Goal: Transaction & Acquisition: Download file/media

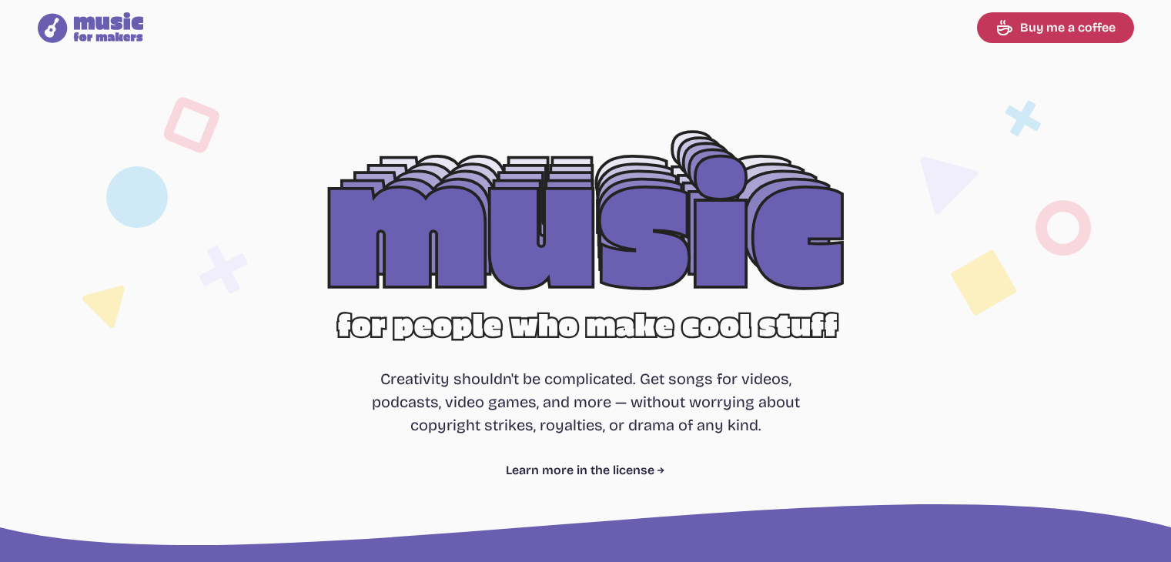
select select "most popular"
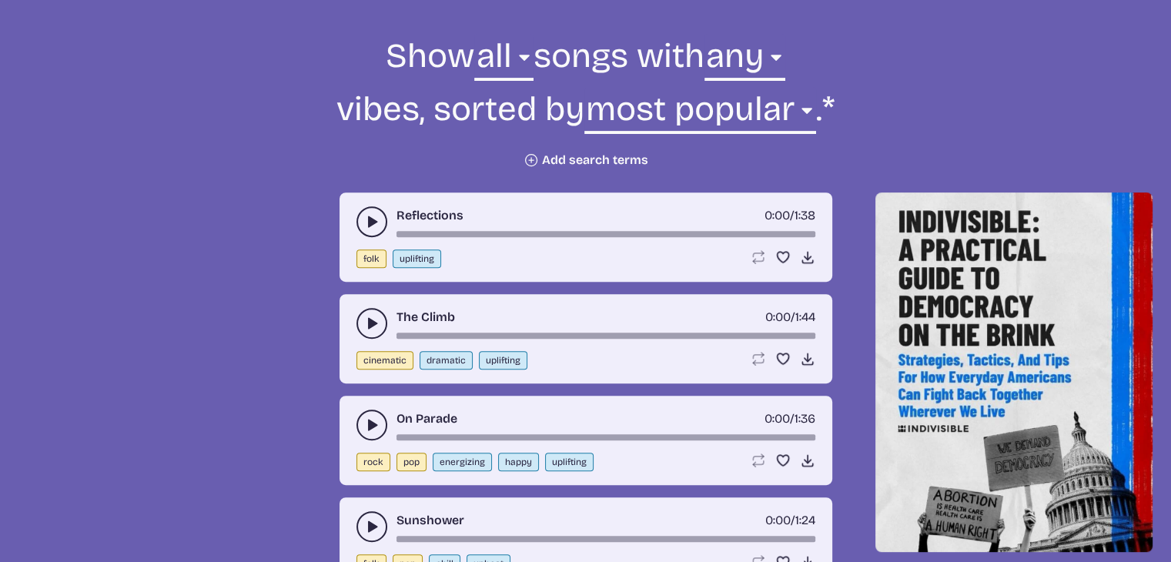
scroll to position [585, 0]
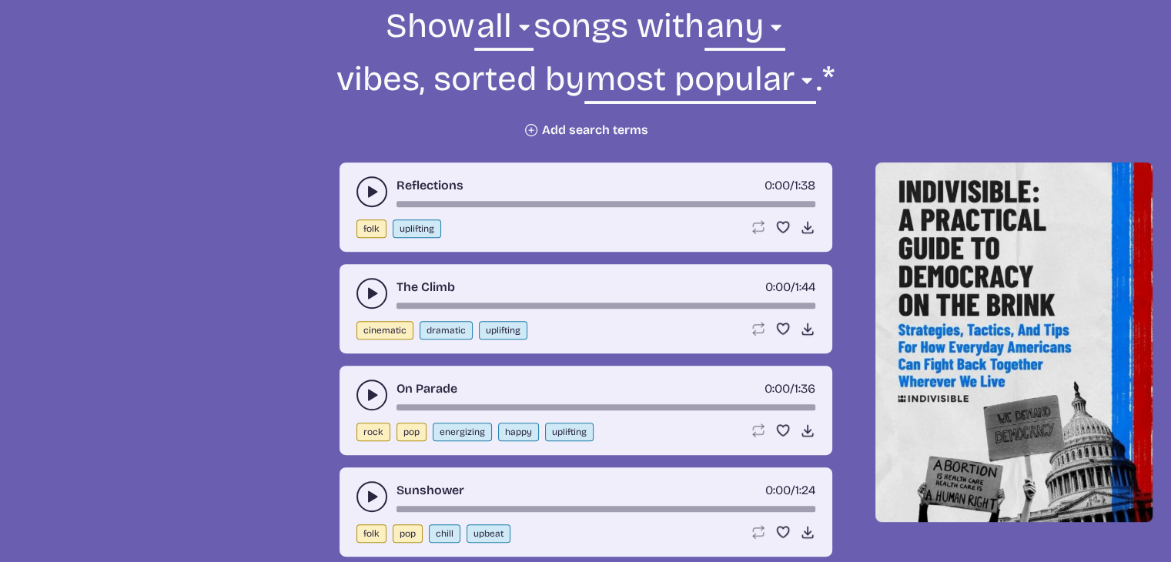
click at [375, 197] on icon "play-pause toggle" at bounding box center [371, 191] width 15 height 15
click at [795, 324] on div "Loop song Loop this song. Favorite song Save this song to your favorites. Downl…" at bounding box center [783, 328] width 65 height 15
click at [805, 330] on icon "Download song" at bounding box center [807, 328] width 15 height 15
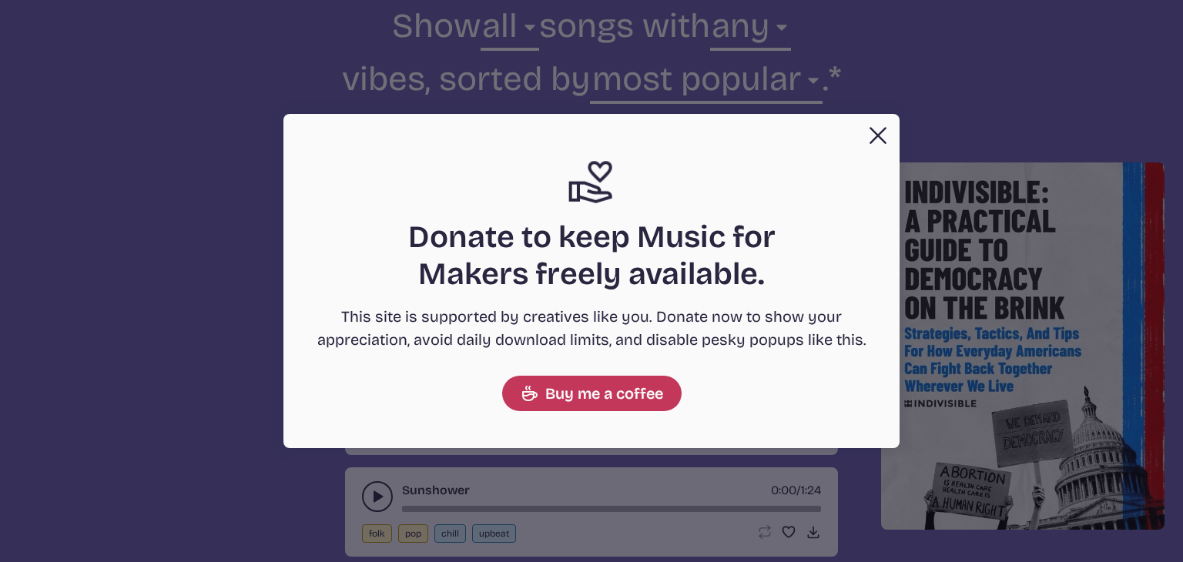
click at [876, 125] on button "Close" at bounding box center [877, 135] width 31 height 31
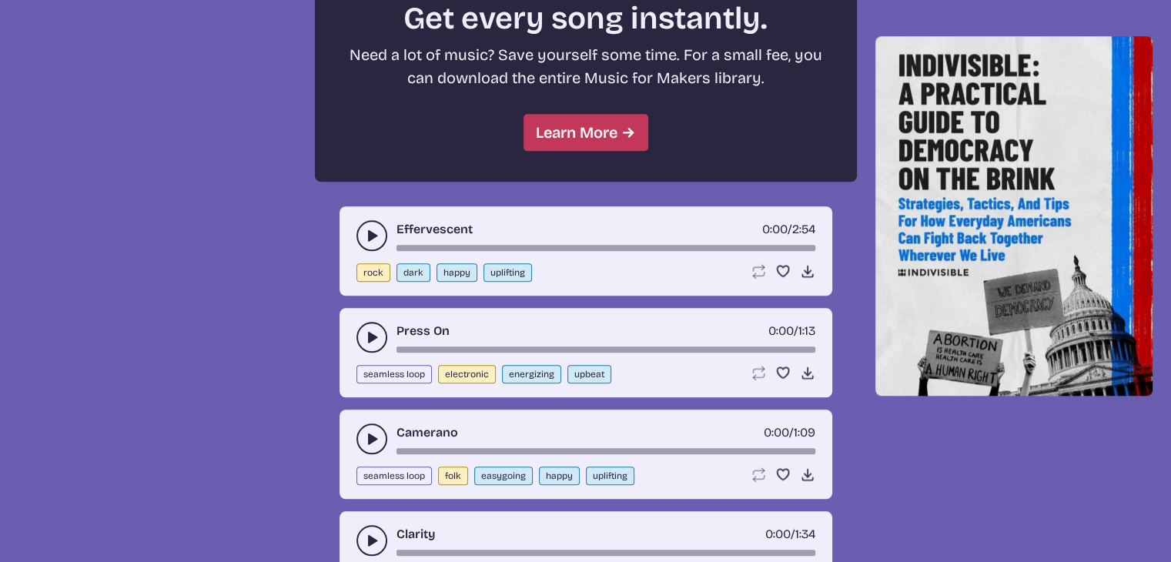
scroll to position [1509, 0]
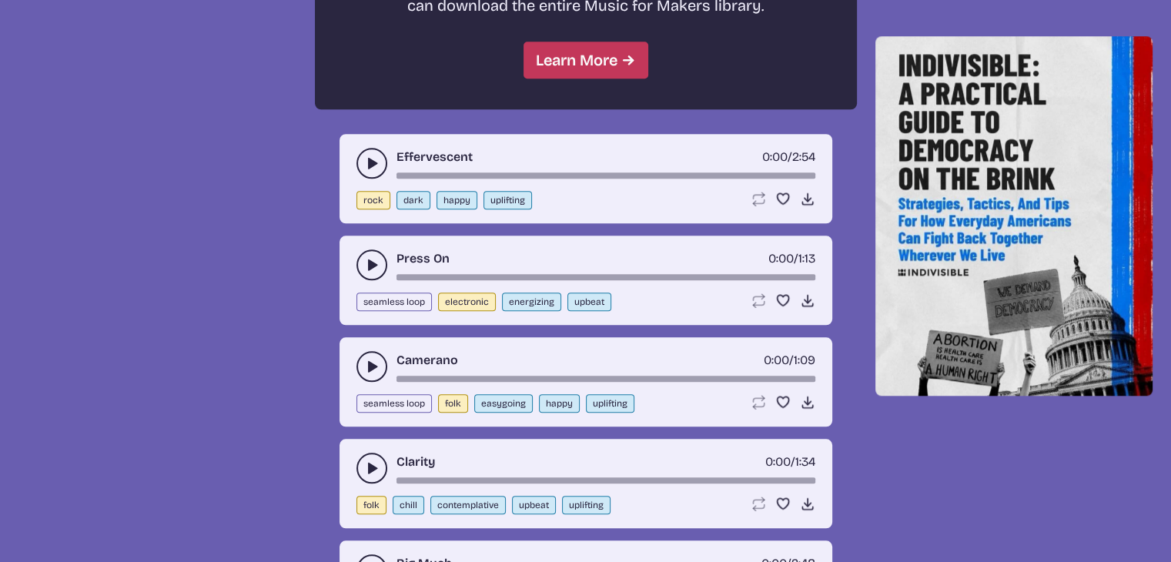
click at [379, 162] on button "play-pause toggle" at bounding box center [372, 163] width 31 height 31
click at [227, 186] on div "Reflections 0:03 / 1:38 folk uplifting Loop song Loop this song. Favorite song …" at bounding box center [585, 108] width 1134 height 1789
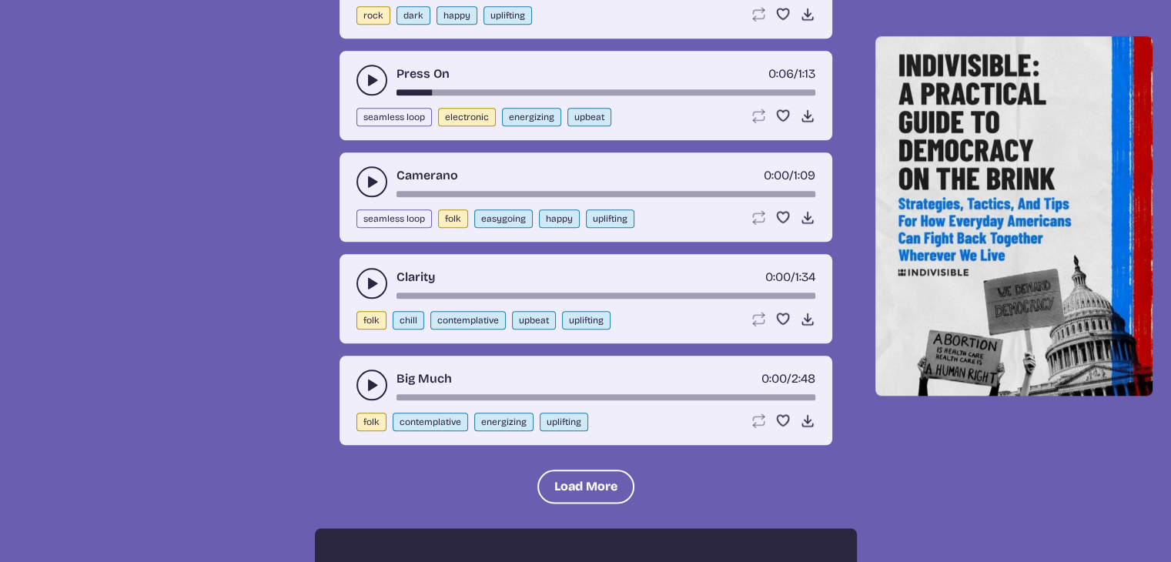
scroll to position [1756, 0]
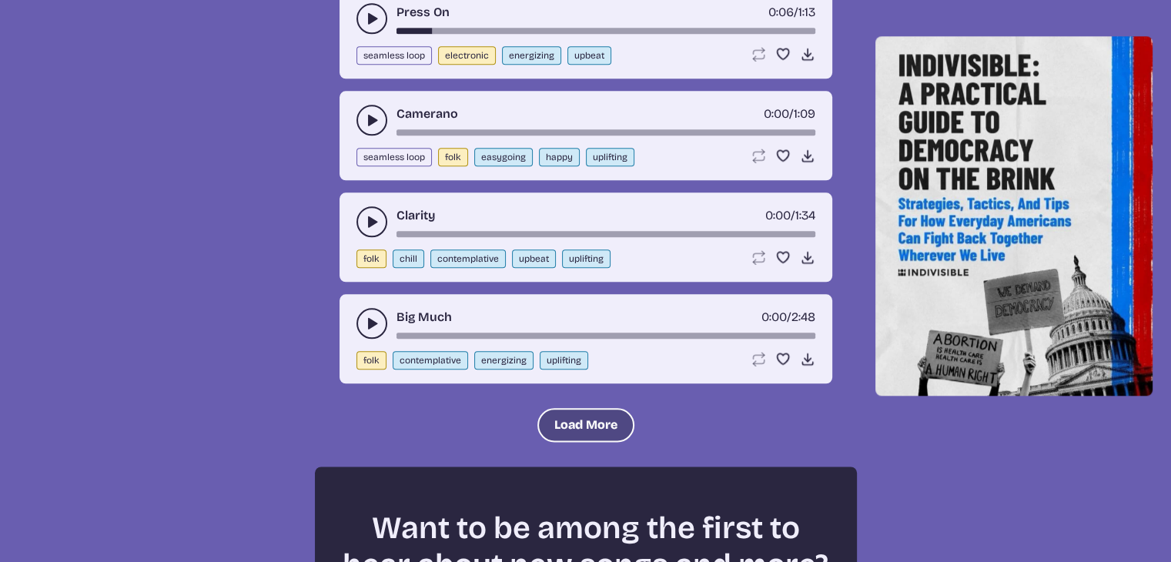
click at [564, 412] on button "Load More" at bounding box center [585, 425] width 97 height 34
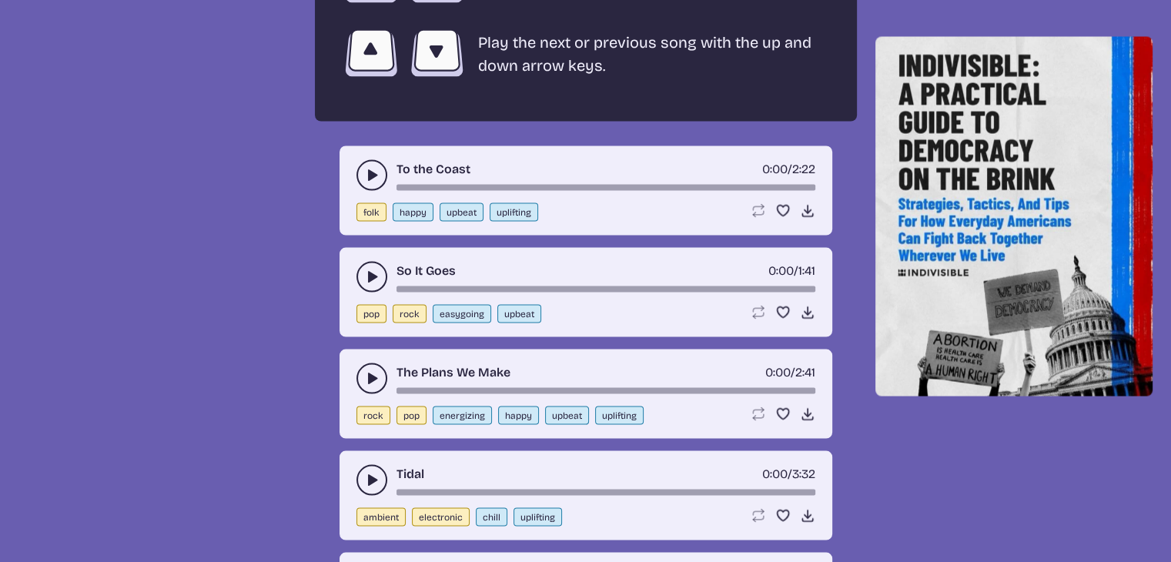
scroll to position [2926, 0]
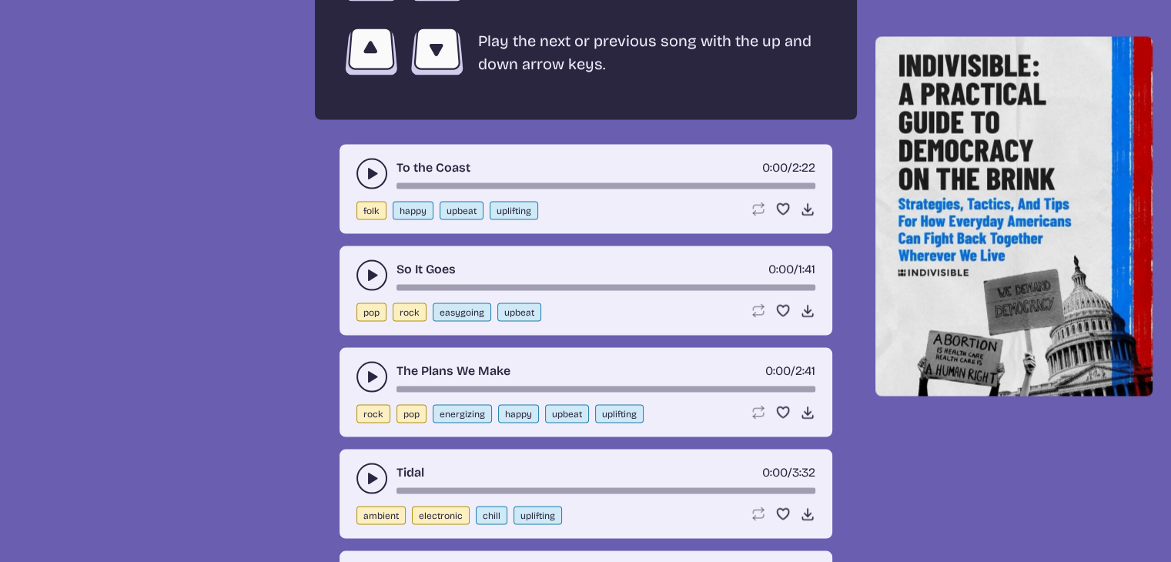
click at [376, 470] on icon "play-pause toggle" at bounding box center [371, 477] width 15 height 15
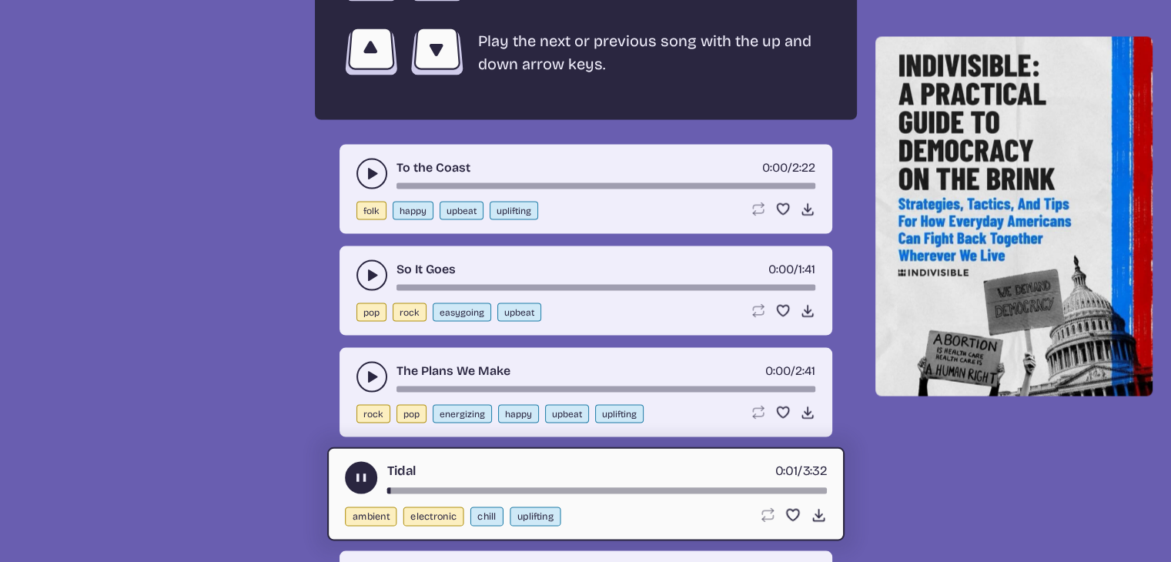
click at [376, 465] on button "play-pause toggle" at bounding box center [361, 477] width 32 height 32
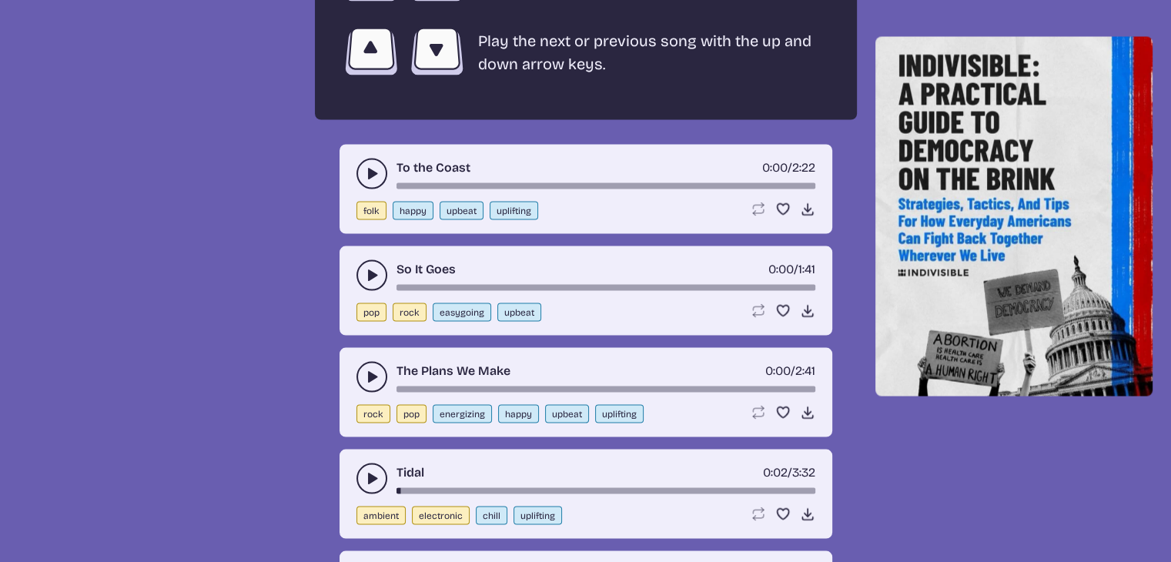
click at [376, 470] on icon "play-pause toggle" at bounding box center [371, 477] width 15 height 15
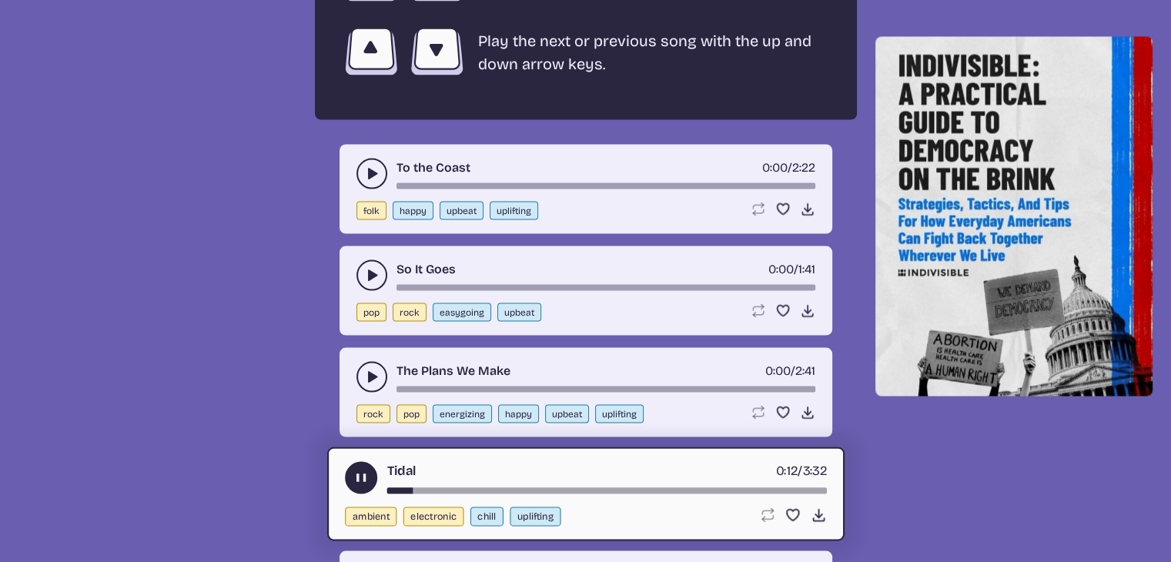
click at [448, 477] on div "Tidal 0:15 / 3:32 ambient electronic chill uplifting Loop song Loop this song. …" at bounding box center [585, 494] width 517 height 94
drag, startPoint x: 451, startPoint y: 464, endPoint x: 454, endPoint y: 480, distance: 16.3
click at [454, 480] on div "Tidal 0:17 / 3:32 ambient electronic chill uplifting Loop song Loop this song. …" at bounding box center [585, 494] width 517 height 94
click at [457, 487] on div "song-time-bar" at bounding box center [607, 490] width 440 height 6
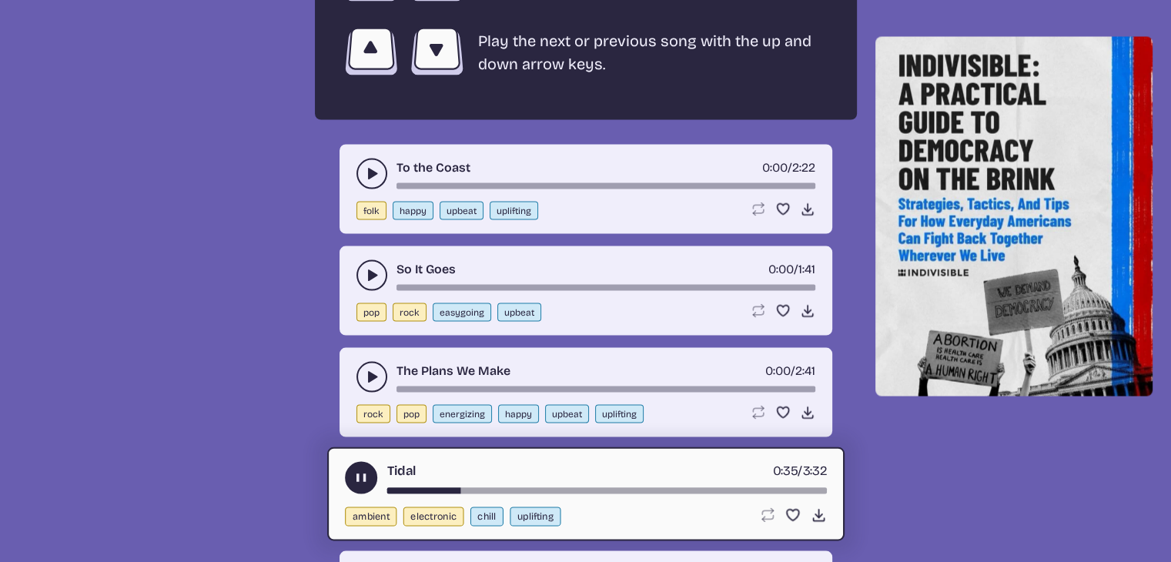
drag, startPoint x: 457, startPoint y: 476, endPoint x: 527, endPoint y: 448, distance: 75.4
click at [527, 461] on div "Tidal 0:35 / 3:32" at bounding box center [586, 477] width 482 height 32
click at [561, 487] on div "song-time-bar" at bounding box center [607, 490] width 440 height 6
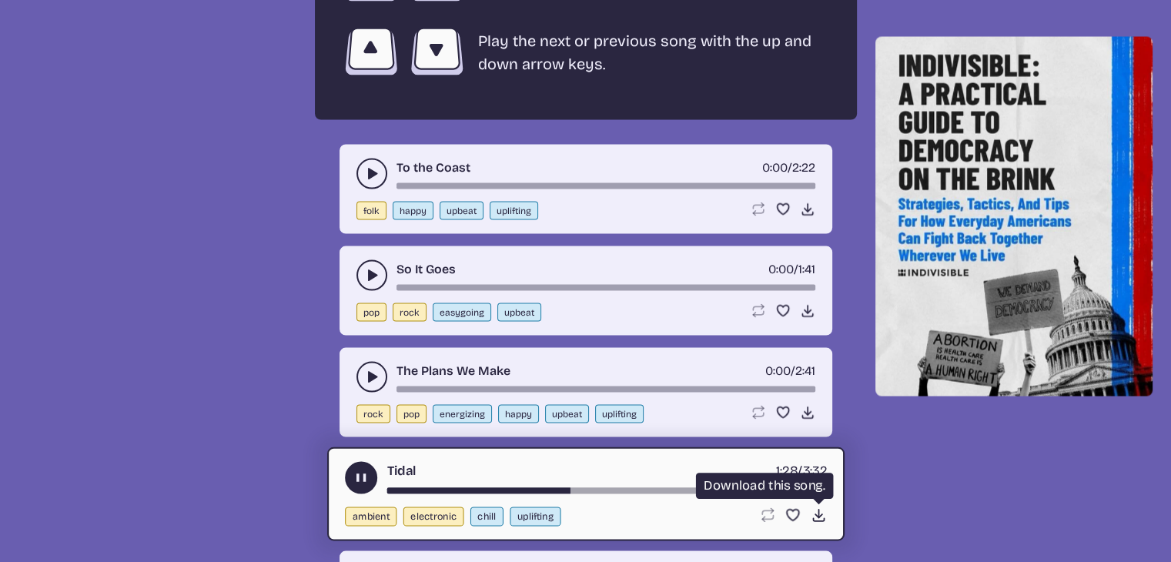
click at [813, 507] on icon "Download song" at bounding box center [818, 515] width 16 height 16
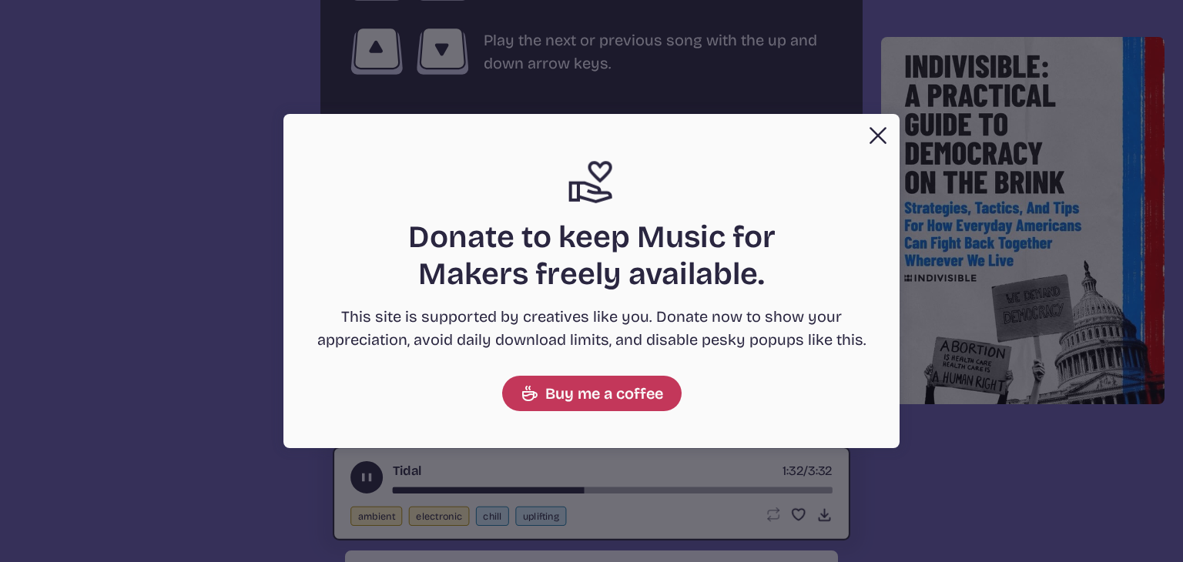
drag, startPoint x: 799, startPoint y: 173, endPoint x: 870, endPoint y: 134, distance: 81.0
click at [870, 134] on div "Close Support icon Donate to keep Music for Makers freely available. This site …" at bounding box center [591, 281] width 616 height 334
click at [870, 134] on button "Close" at bounding box center [877, 135] width 31 height 31
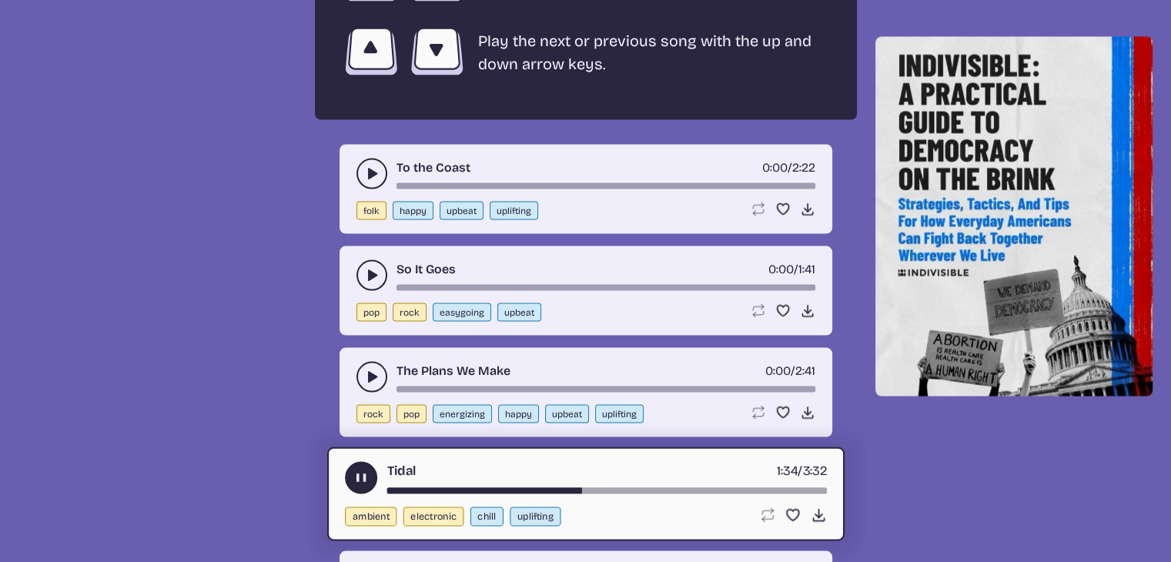
scroll to position [3417, 0]
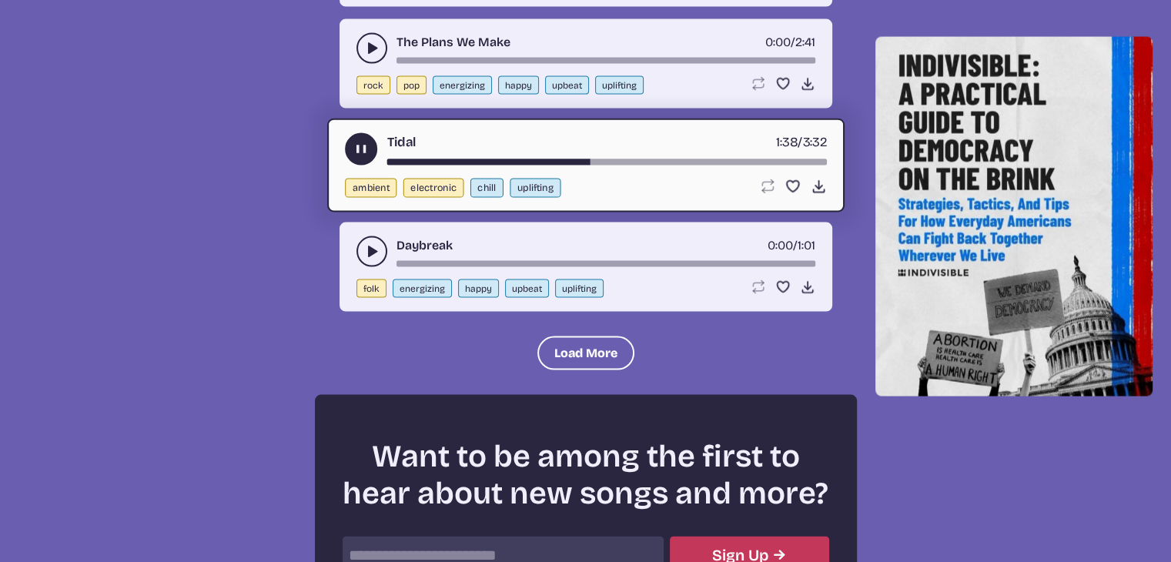
scroll to position [3202, 0]
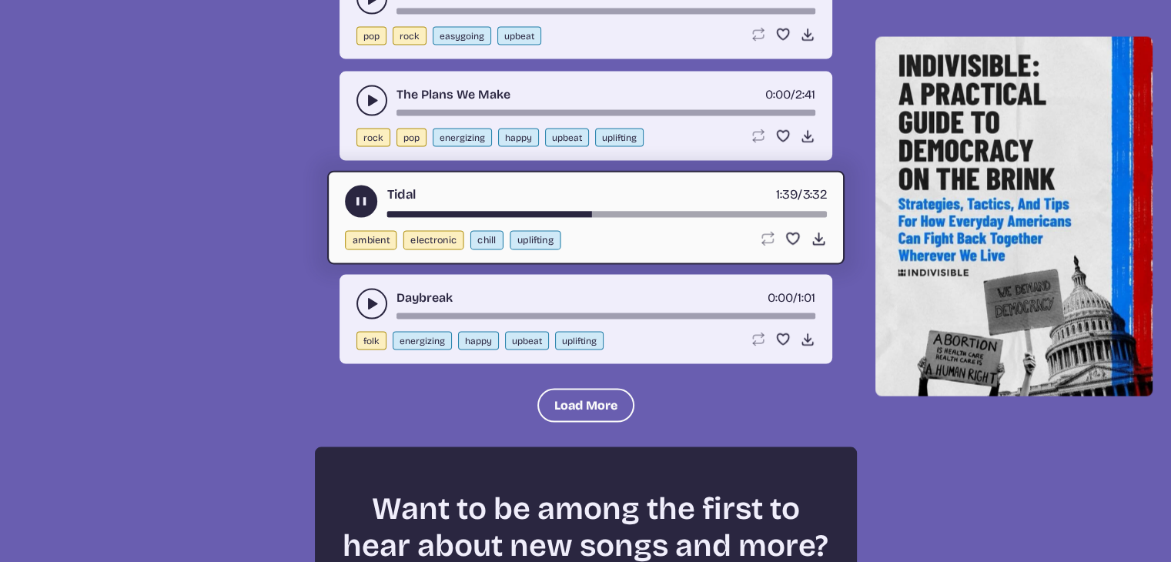
click at [382, 186] on div "Tidal 1:39 / 3:32" at bounding box center [586, 202] width 482 height 32
click at [380, 186] on div "Tidal 1:39 / 3:32" at bounding box center [586, 202] width 482 height 32
click at [353, 196] on button "play-pause toggle" at bounding box center [361, 202] width 32 height 32
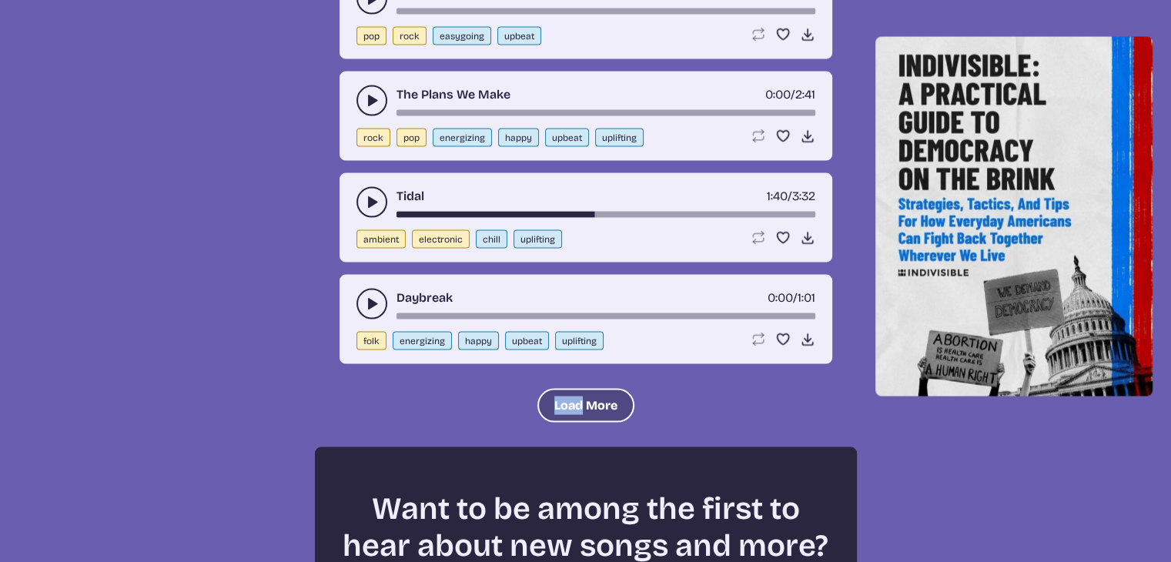
drag, startPoint x: 532, startPoint y: 369, endPoint x: 586, endPoint y: 373, distance: 54.1
click at [586, 389] on button "Load More" at bounding box center [585, 406] width 97 height 34
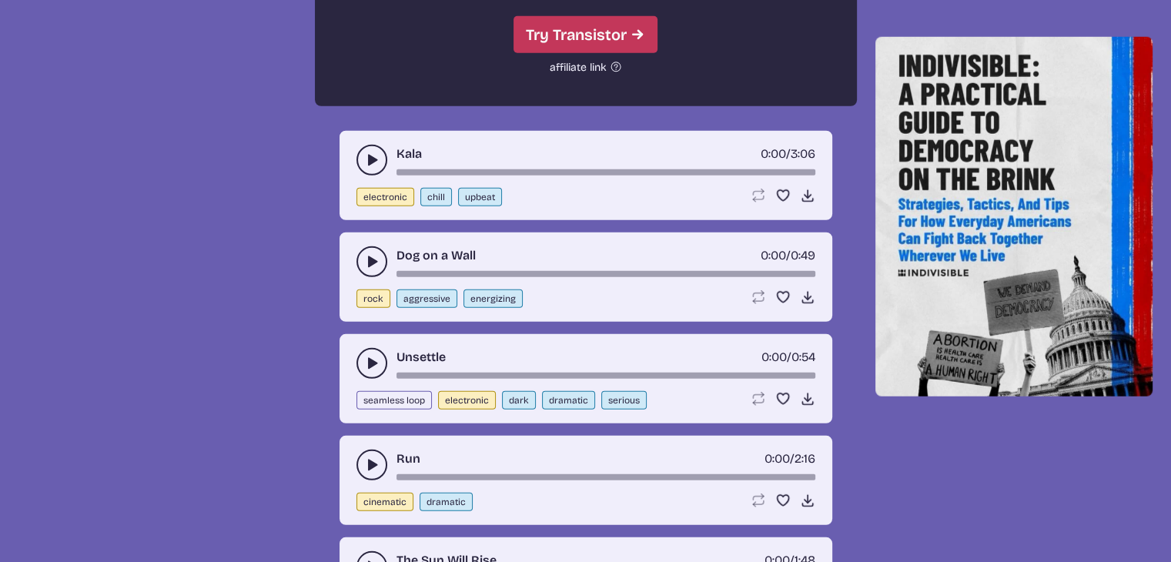
scroll to position [4341, 0]
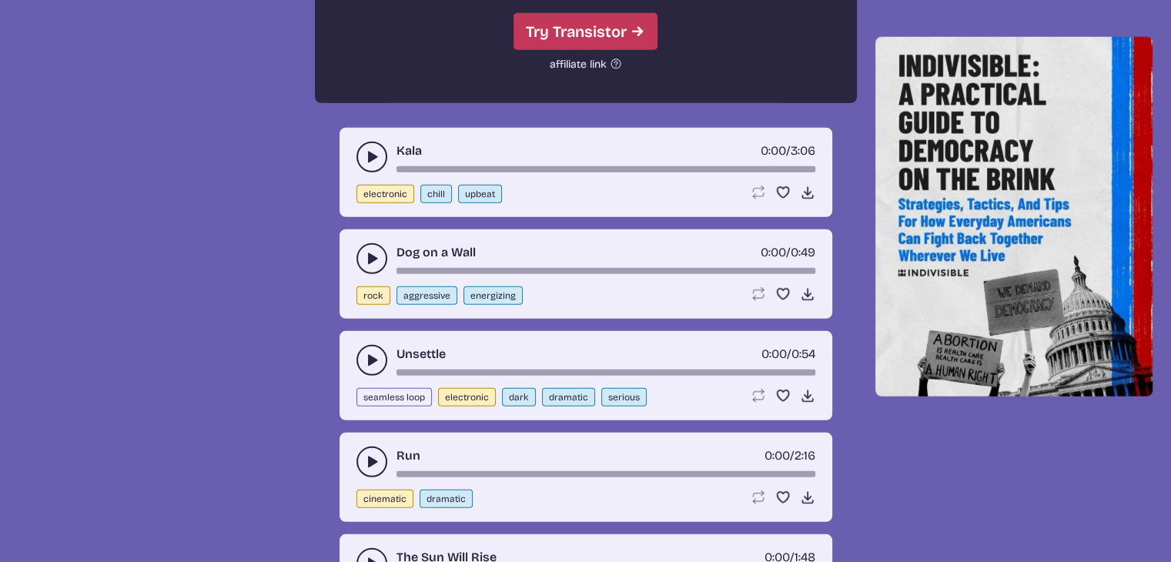
click at [367, 353] on icon "play-pause toggle" at bounding box center [371, 360] width 15 height 15
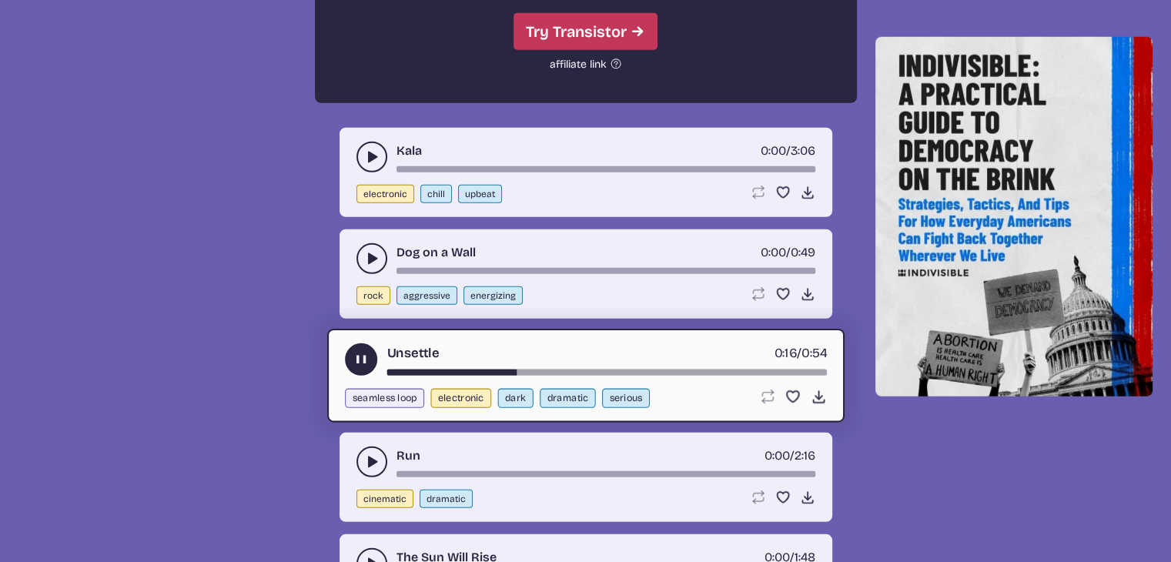
click at [521, 389] on button "dark" at bounding box center [514, 398] width 35 height 19
select select "dark"
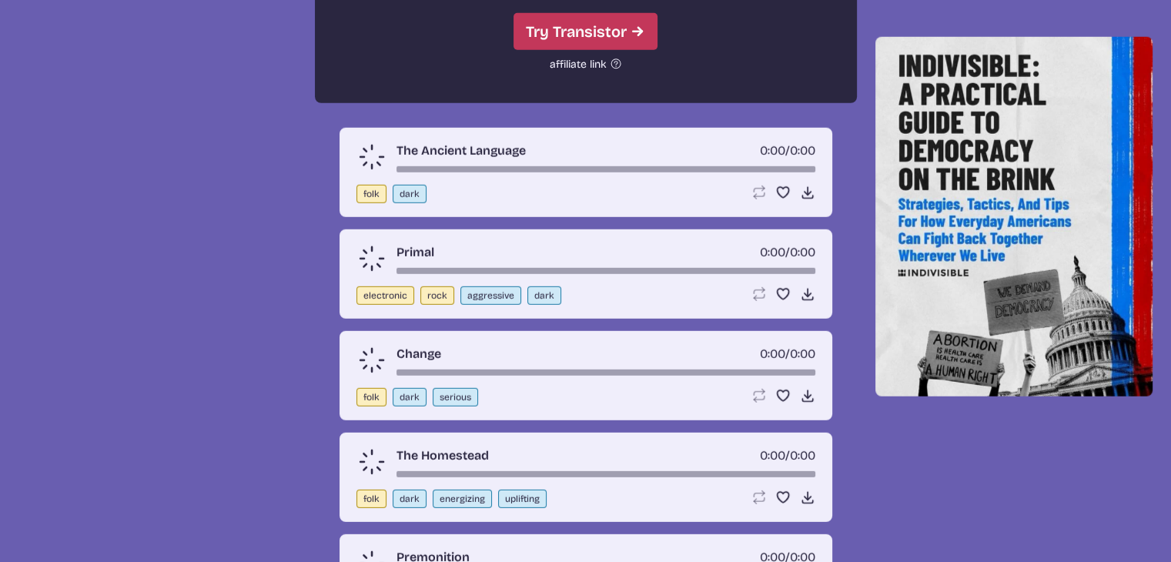
scroll to position [551, 0]
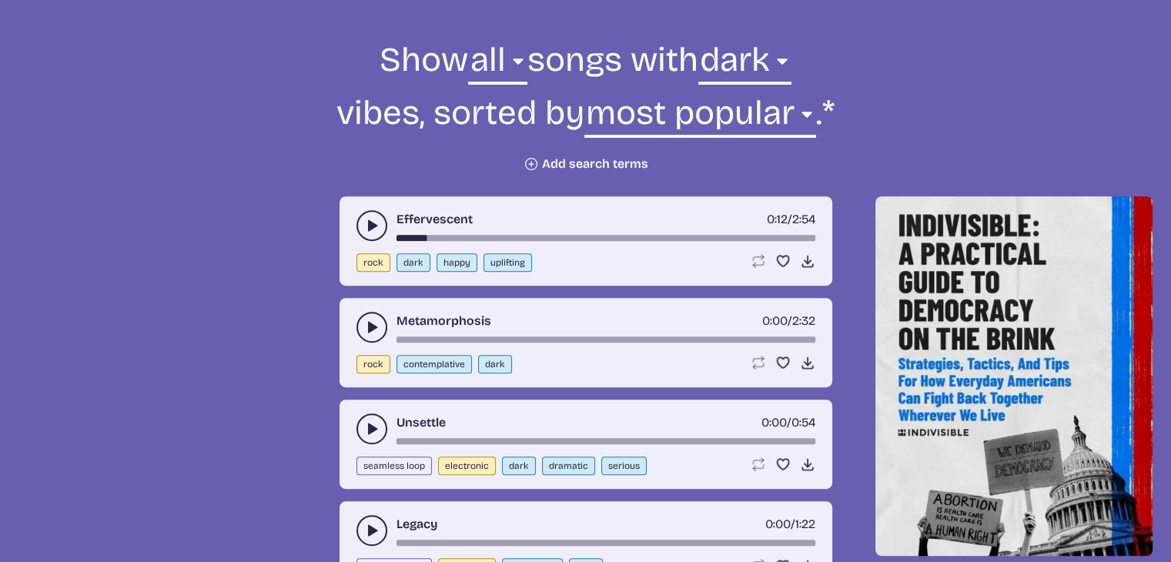
click at [373, 228] on icon "play-pause toggle" at bounding box center [371, 225] width 15 height 15
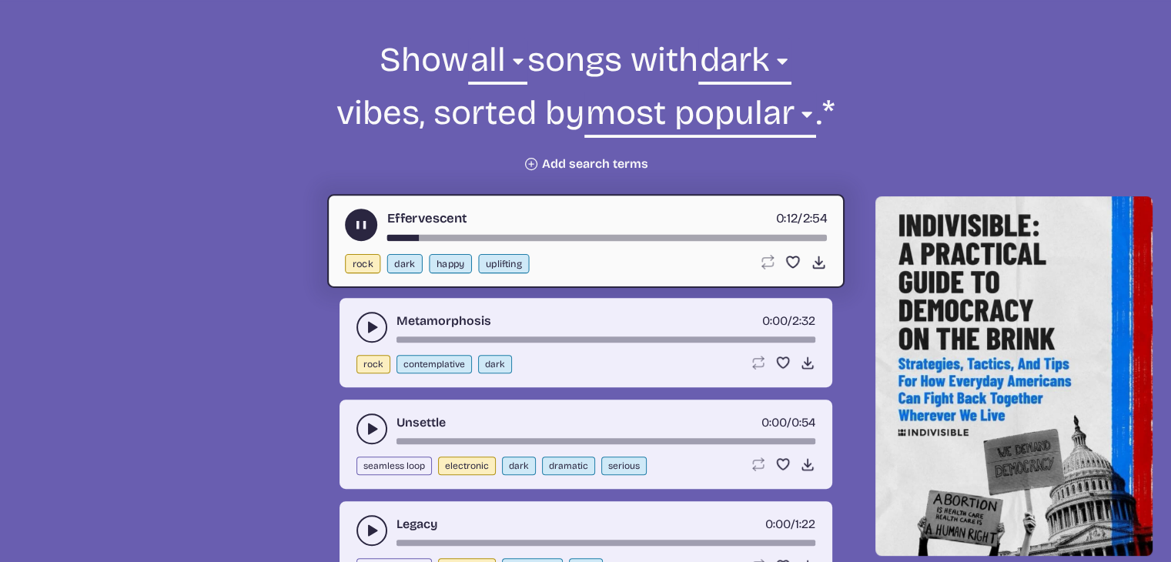
click at [373, 228] on button "play-pause toggle" at bounding box center [361, 225] width 32 height 32
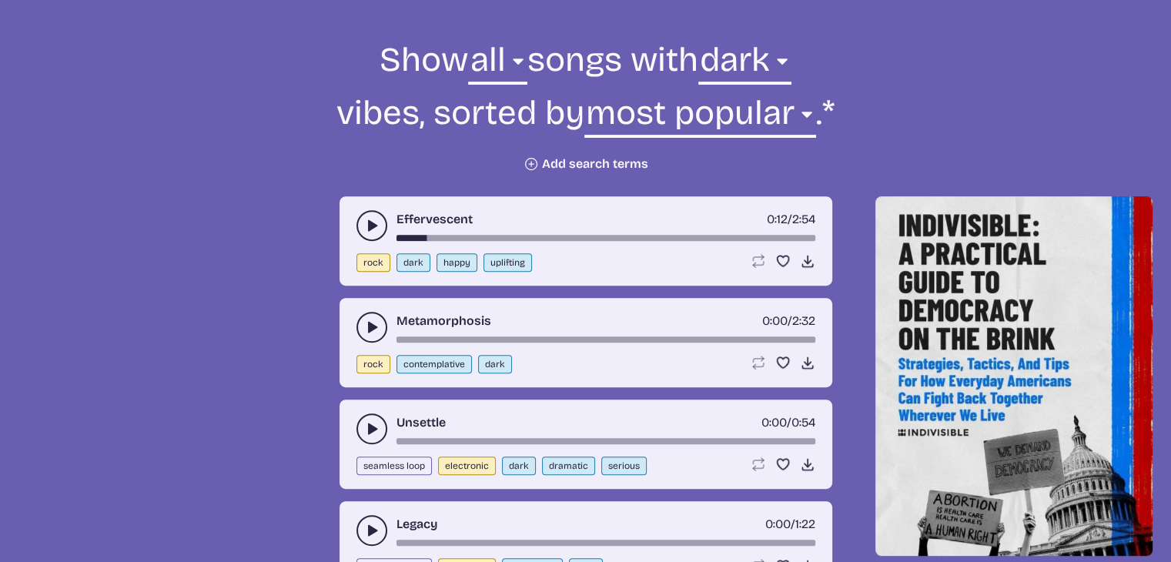
click at [373, 228] on icon "play-pause toggle" at bounding box center [371, 225] width 15 height 15
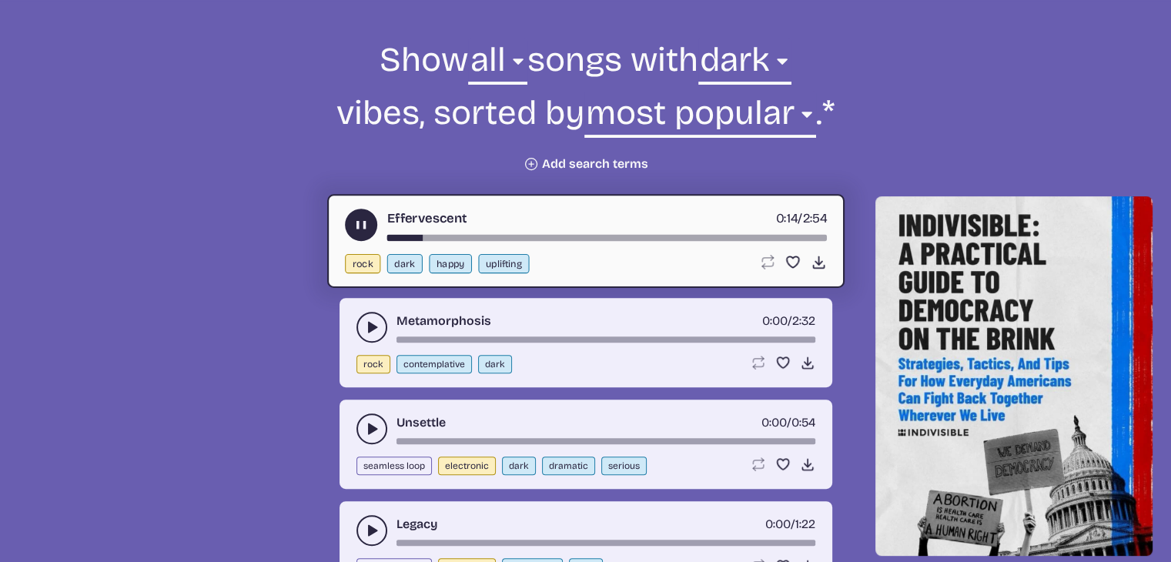
click at [373, 228] on button "play-pause toggle" at bounding box center [361, 225] width 32 height 32
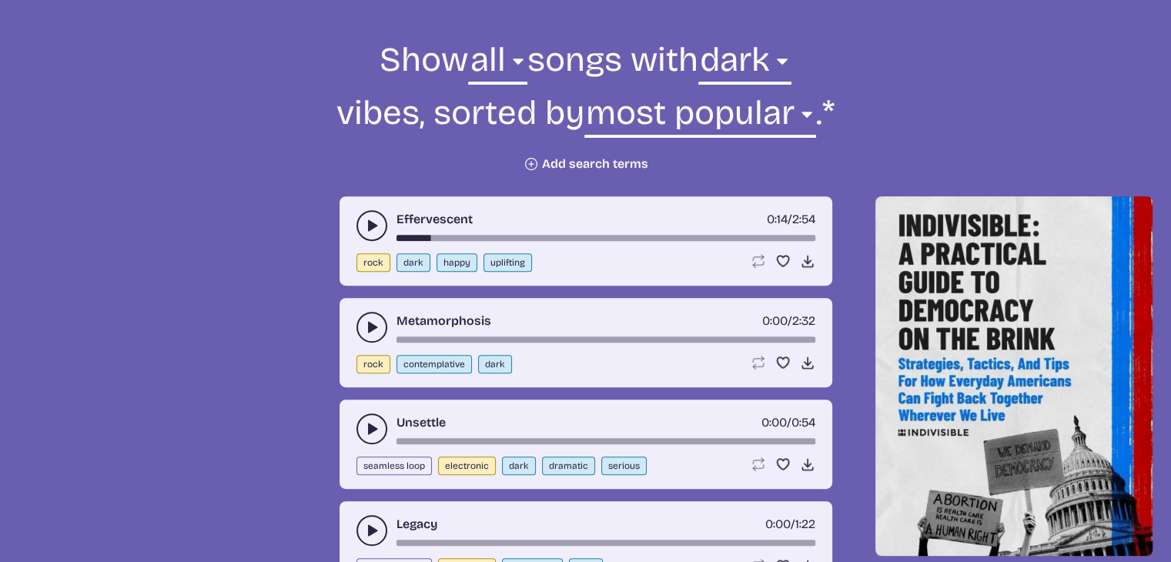
click at [364, 426] on icon "play-pause toggle" at bounding box center [371, 428] width 15 height 15
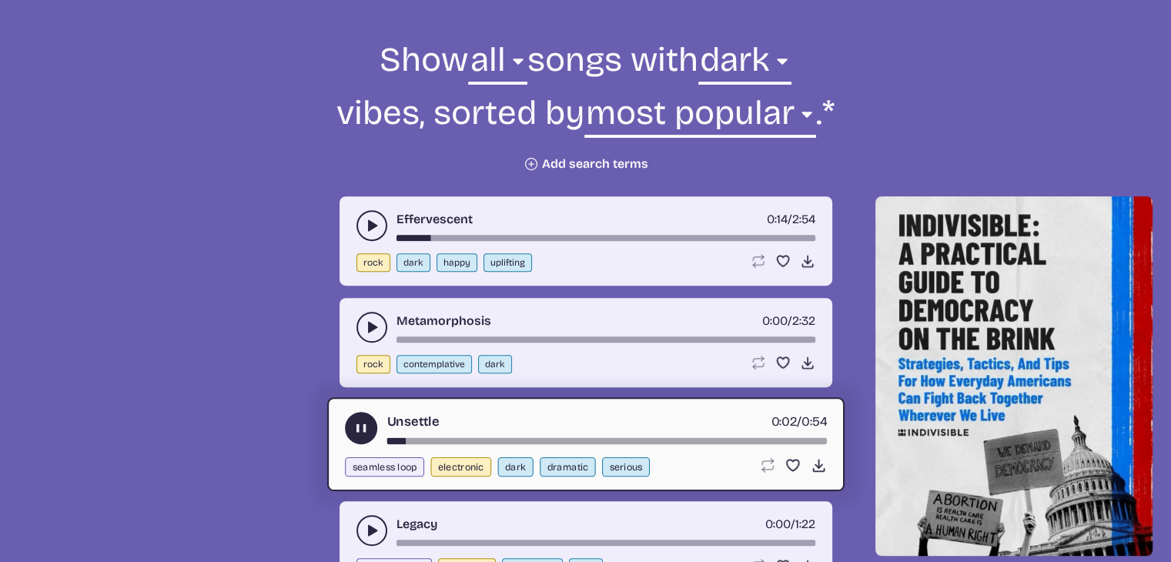
click at [366, 416] on button "play-pause toggle" at bounding box center [361, 428] width 32 height 32
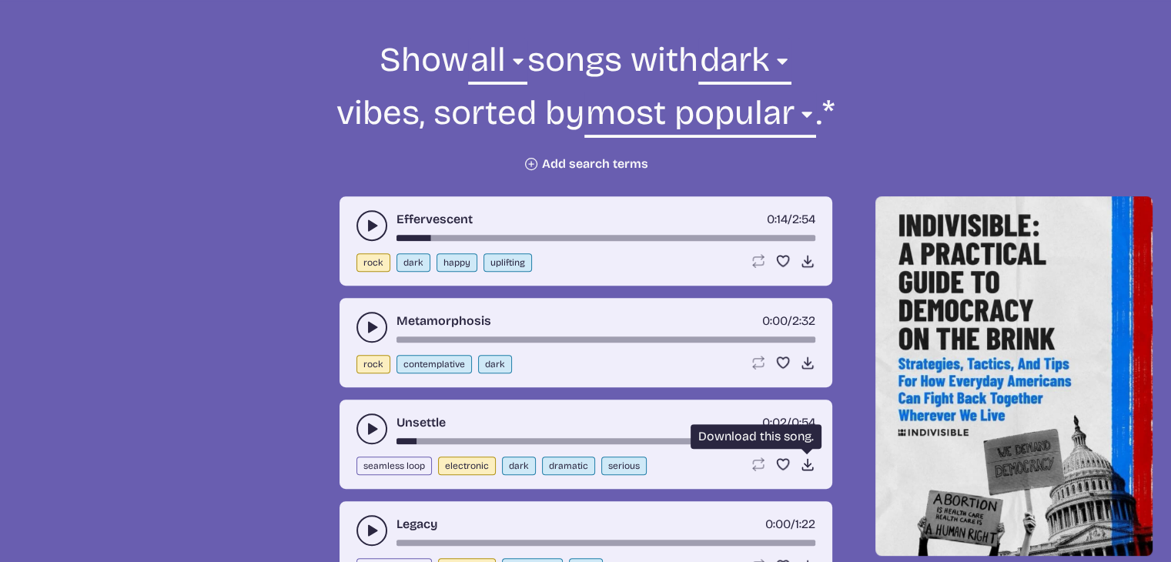
click at [812, 457] on icon "Download song" at bounding box center [807, 464] width 15 height 15
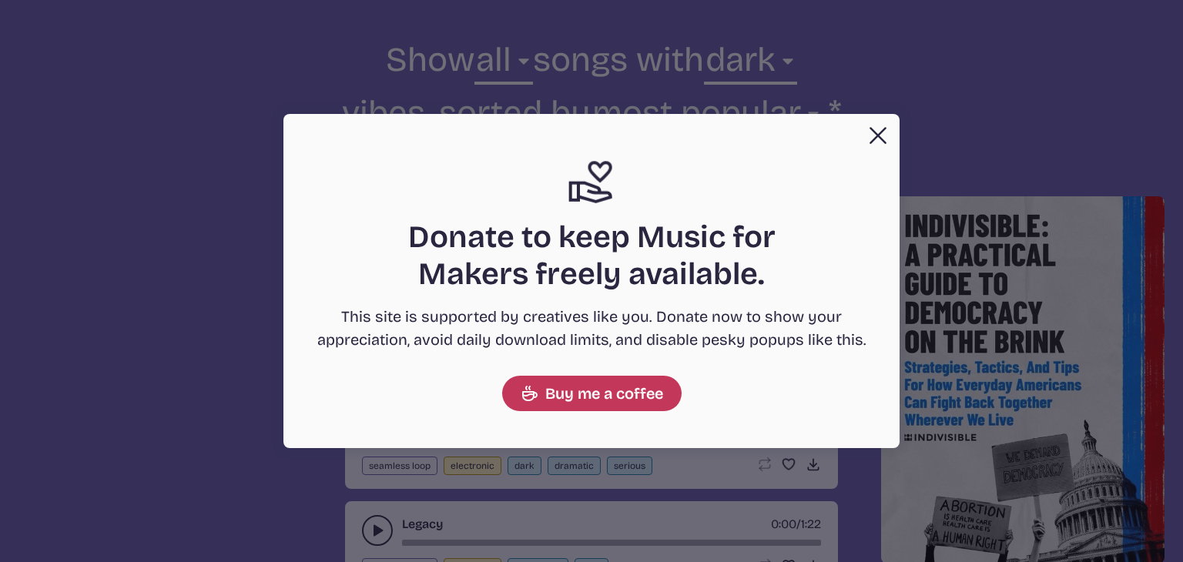
click at [881, 131] on button "Close" at bounding box center [877, 135] width 31 height 31
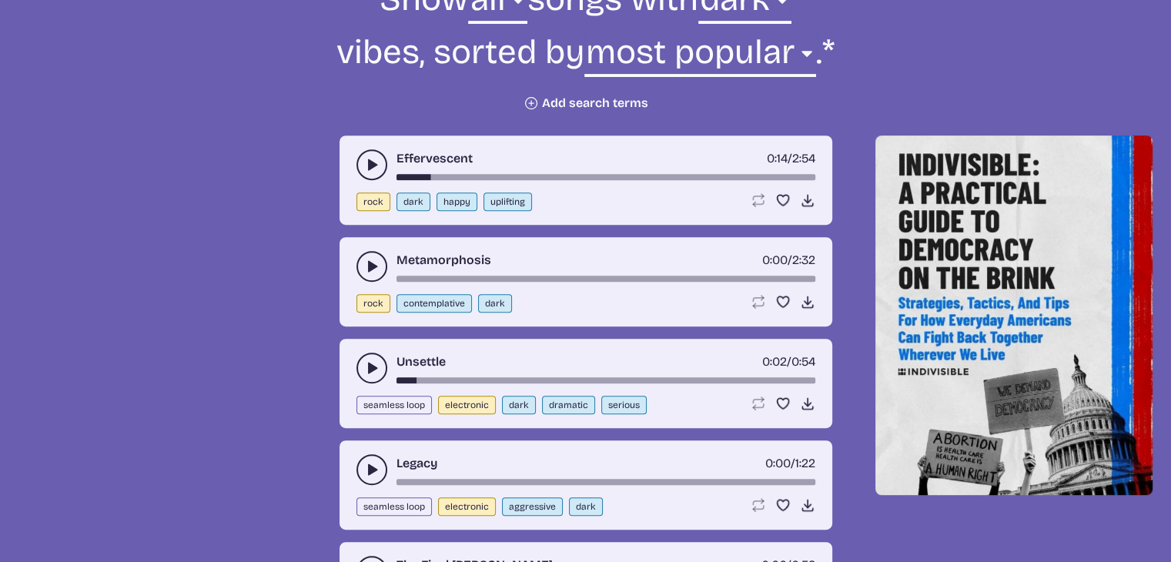
scroll to position [613, 0]
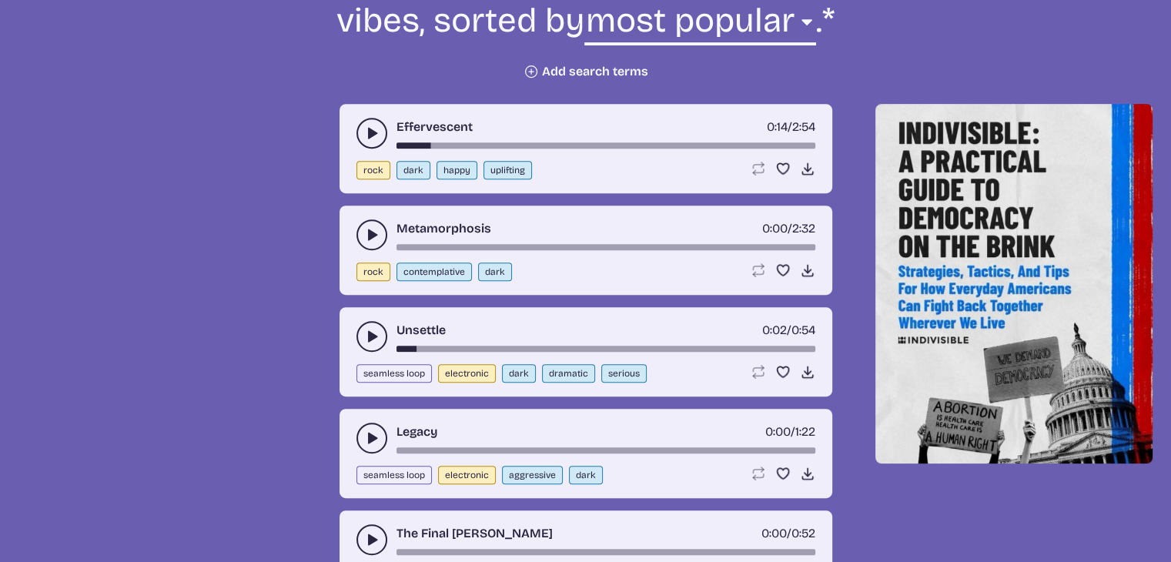
click at [369, 430] on use "play-pause toggle" at bounding box center [371, 437] width 15 height 15
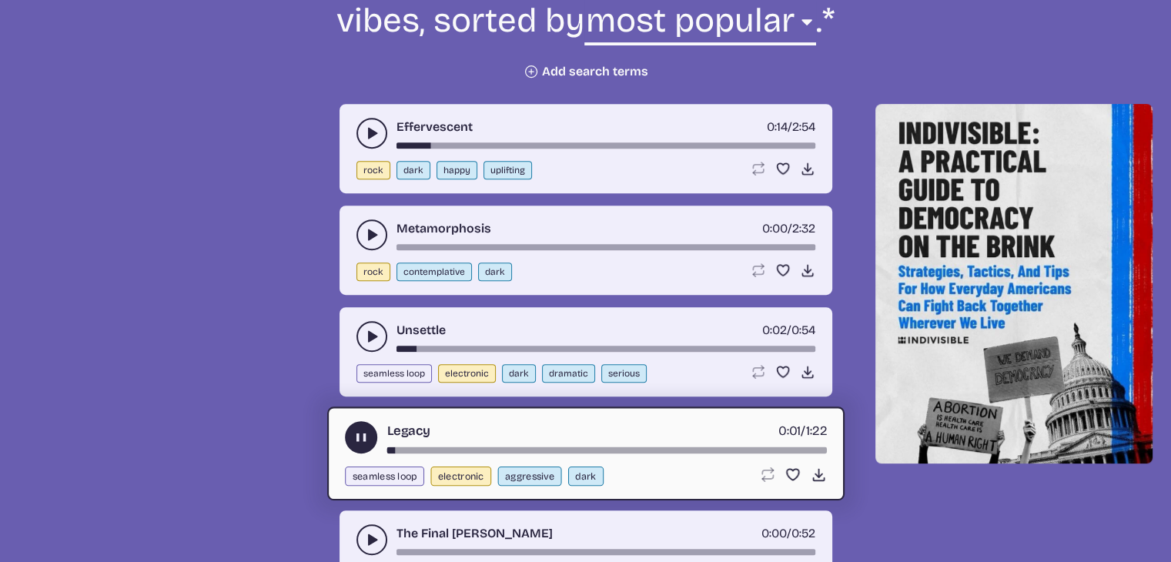
click at [369, 429] on button "play-pause toggle" at bounding box center [361, 437] width 32 height 32
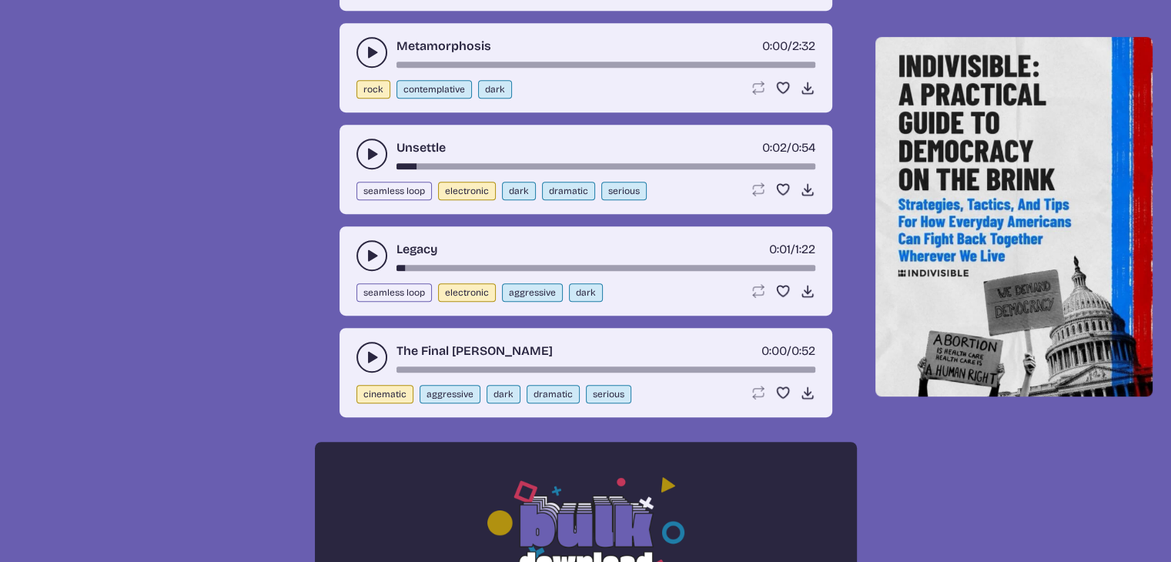
scroll to position [829, 0]
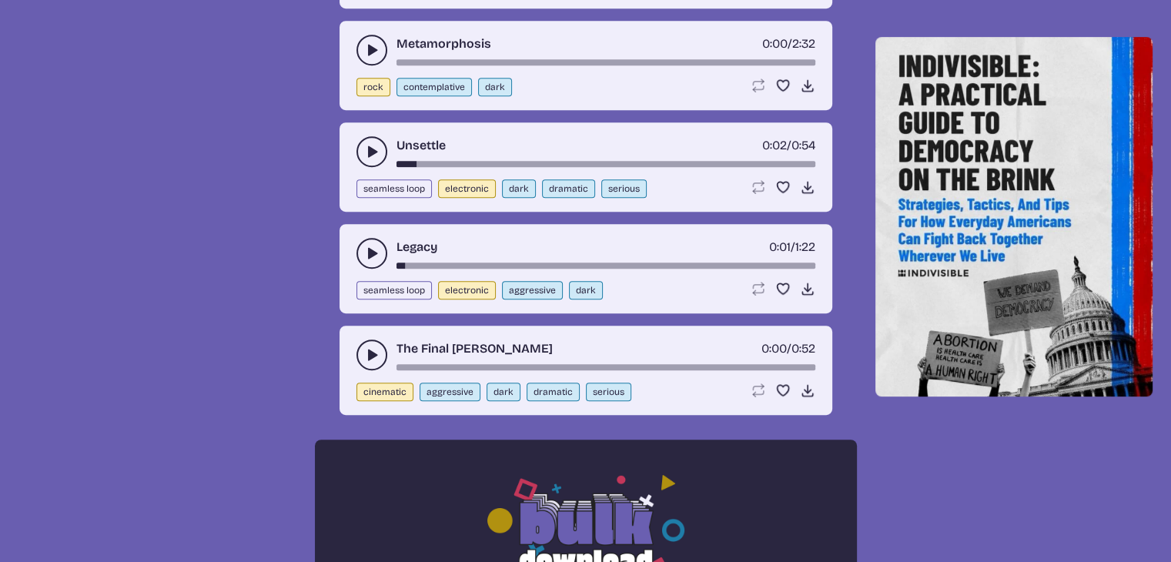
click at [370, 352] on use "play-pause toggle" at bounding box center [371, 354] width 15 height 15
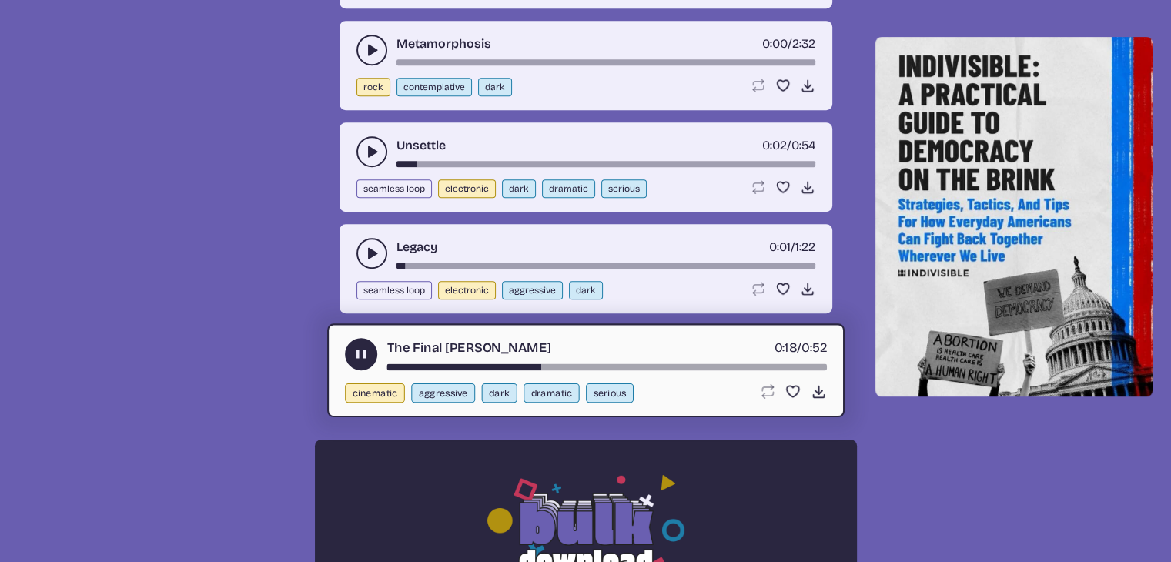
click at [370, 352] on button "play-pause toggle" at bounding box center [361, 354] width 32 height 32
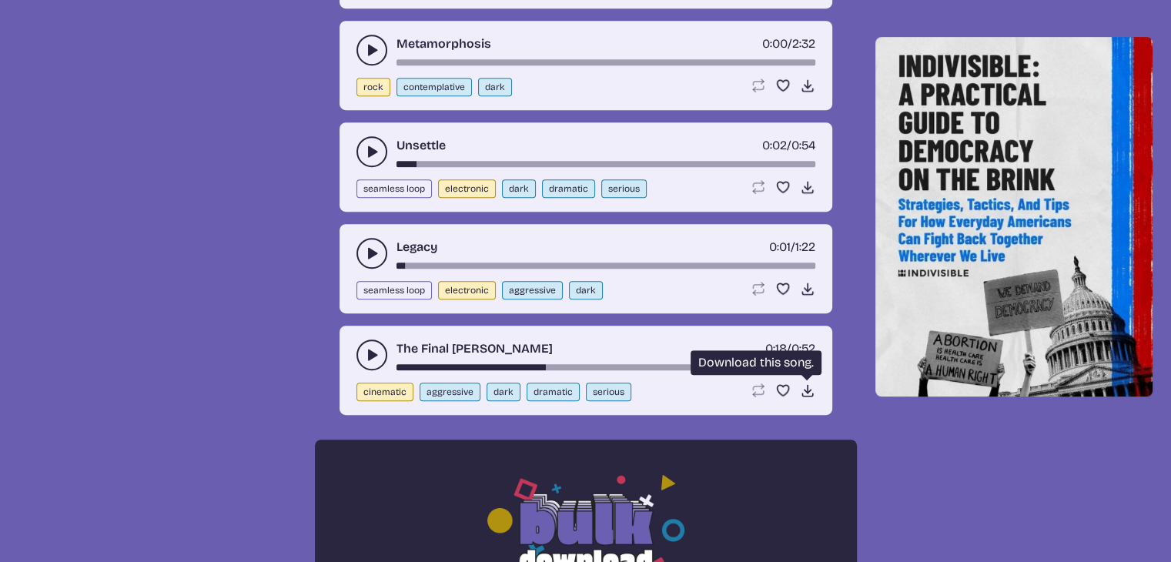
click at [800, 387] on icon "Download song" at bounding box center [807, 390] width 15 height 15
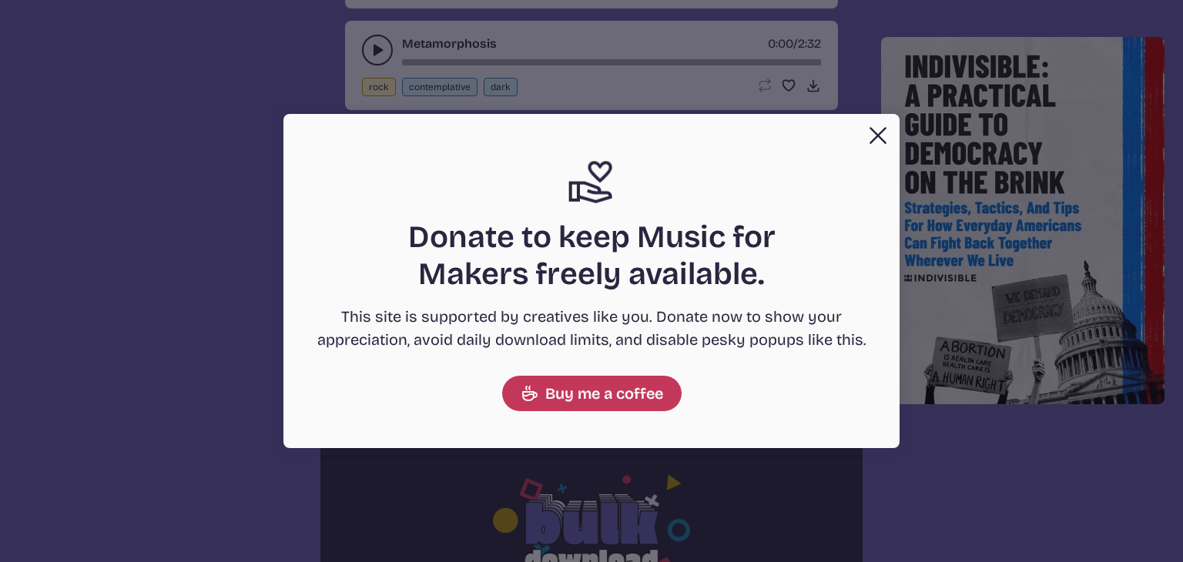
drag, startPoint x: 772, startPoint y: 157, endPoint x: 877, endPoint y: 127, distance: 108.9
click at [877, 127] on div "Close Support icon Donate to keep Music for Makers freely available. This site …" at bounding box center [591, 281] width 616 height 334
click at [877, 127] on button "Close" at bounding box center [877, 135] width 31 height 31
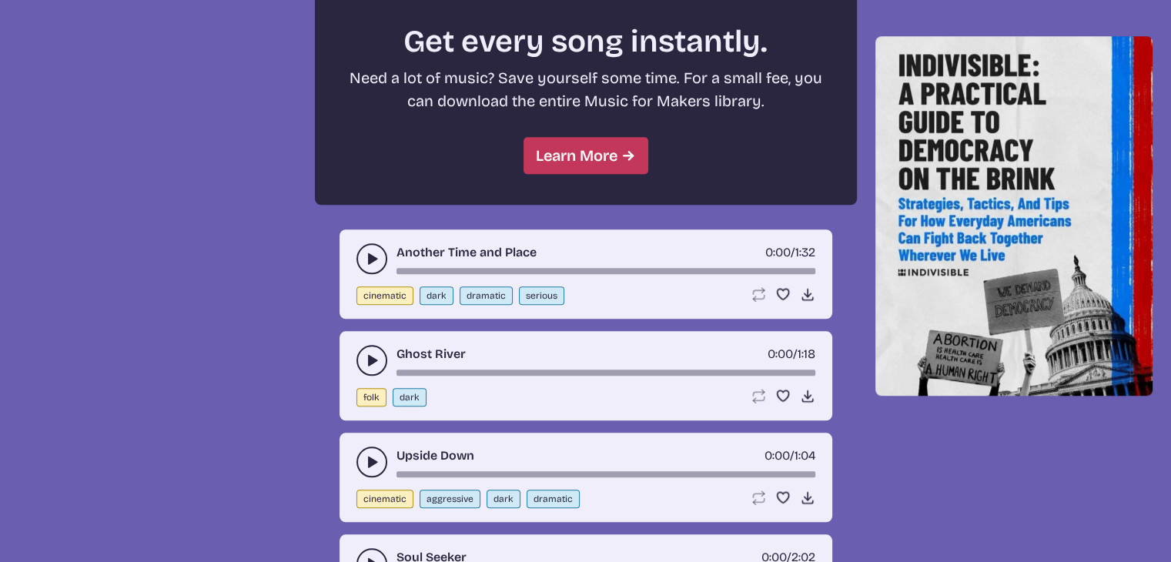
scroll to position [1444, 0]
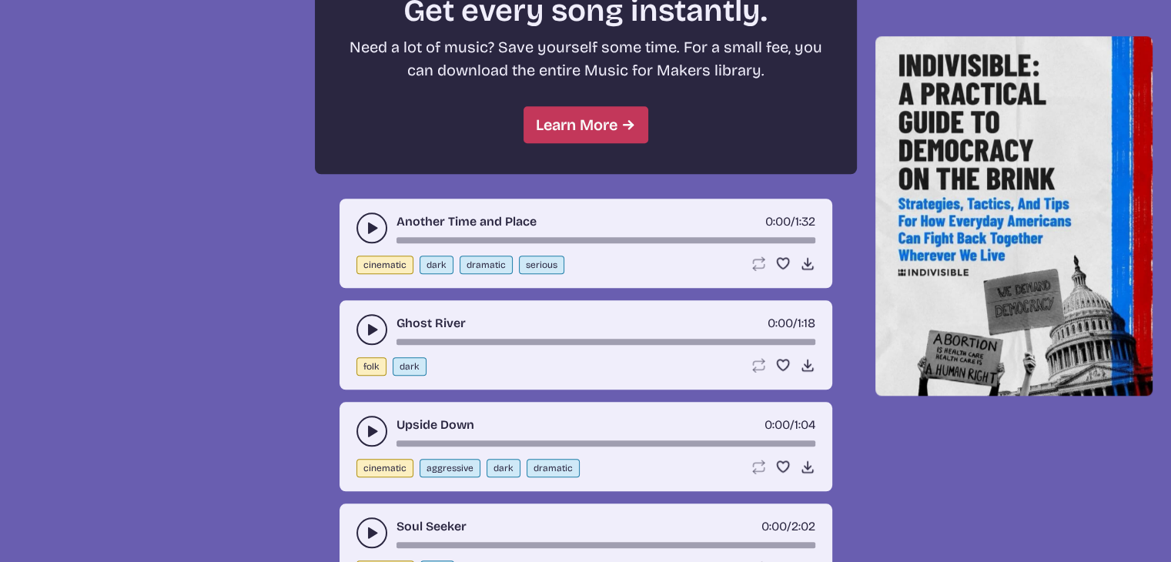
click at [379, 221] on button "play-pause toggle" at bounding box center [372, 228] width 31 height 31
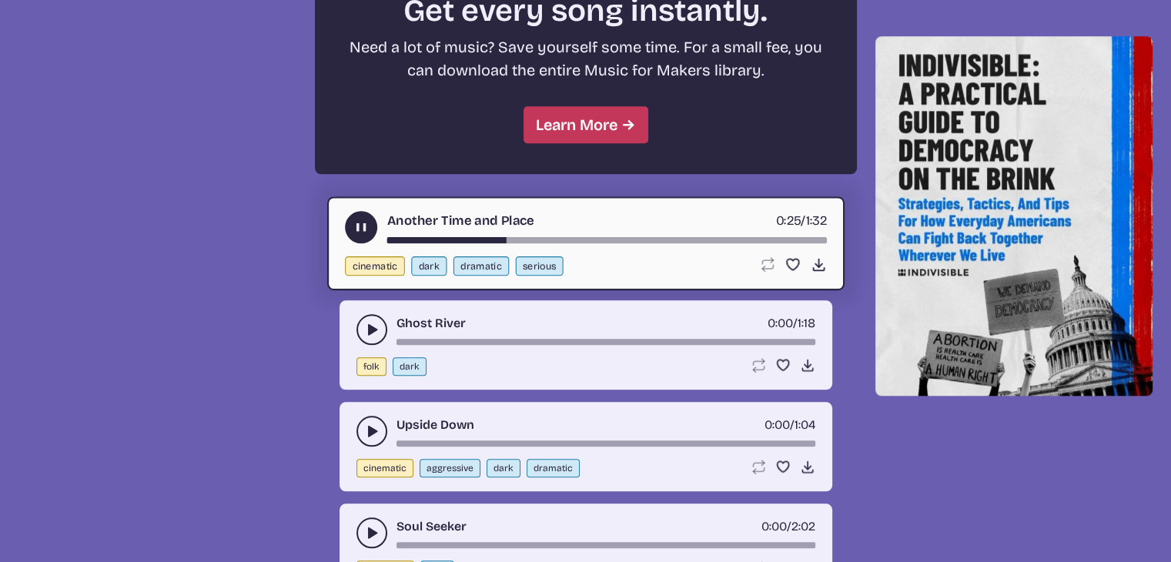
click at [364, 223] on use "play-pause toggle" at bounding box center [361, 227] width 16 height 16
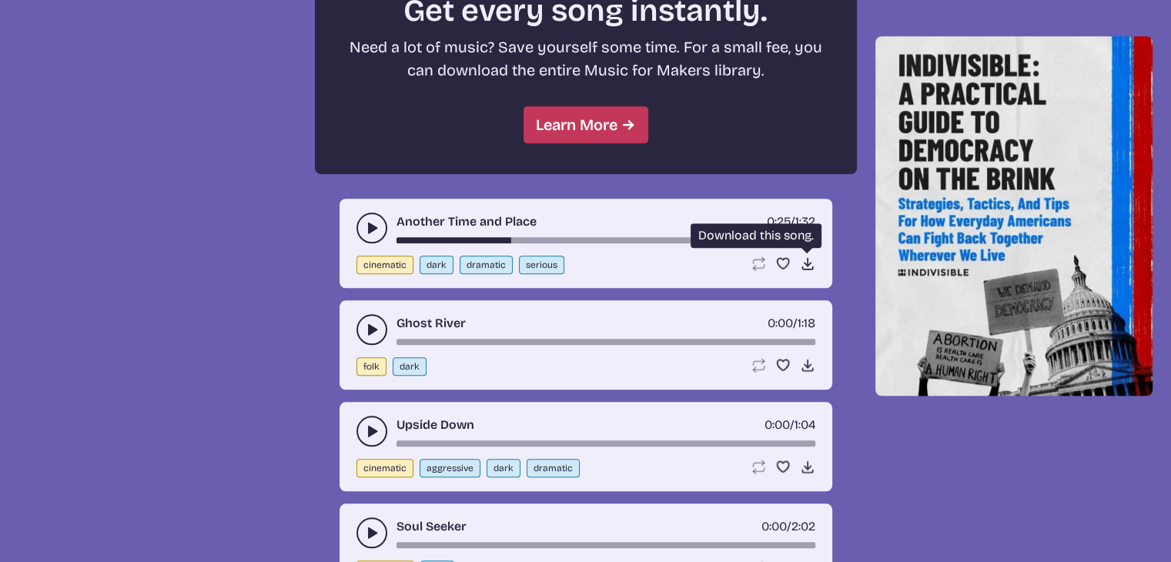
click at [805, 259] on use at bounding box center [807, 263] width 15 height 15
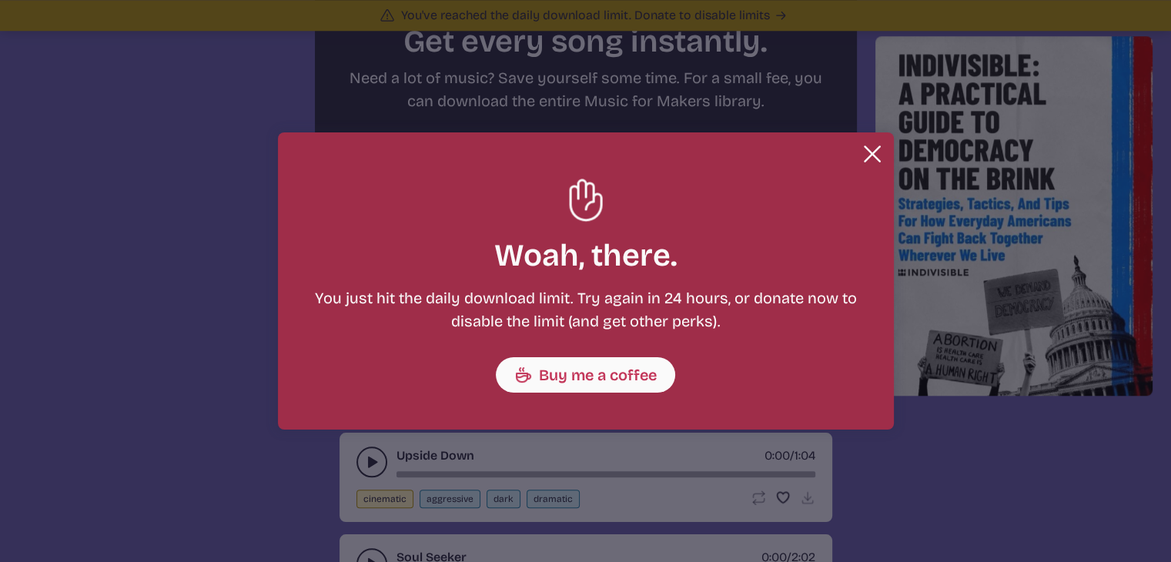
scroll to position [1475, 0]
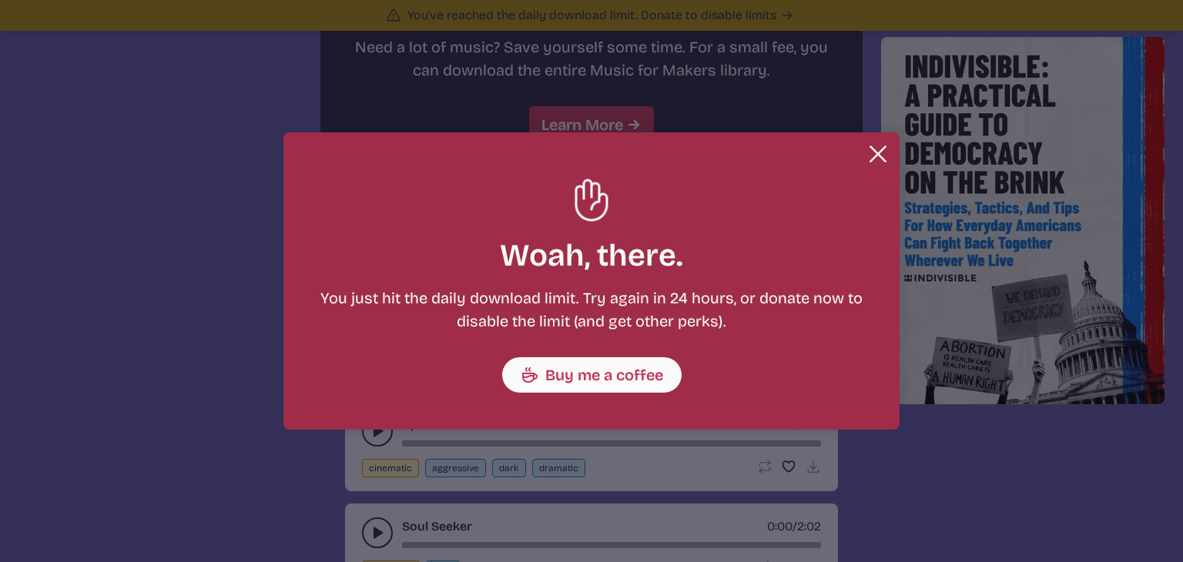
click at [784, 178] on div "Close Download limit reached [GEOGRAPHIC_DATA], there. You just hit the daily d…" at bounding box center [591, 280] width 616 height 297
click at [881, 143] on button "Close" at bounding box center [877, 154] width 31 height 31
